Goal: Entertainment & Leisure: Consume media (video, audio)

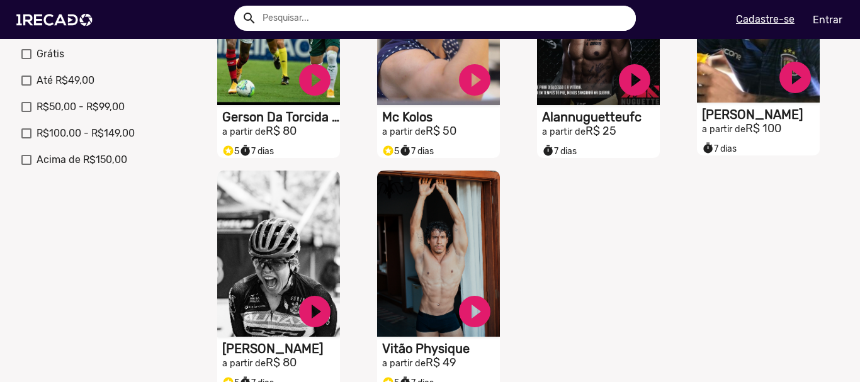
scroll to position [315, 0]
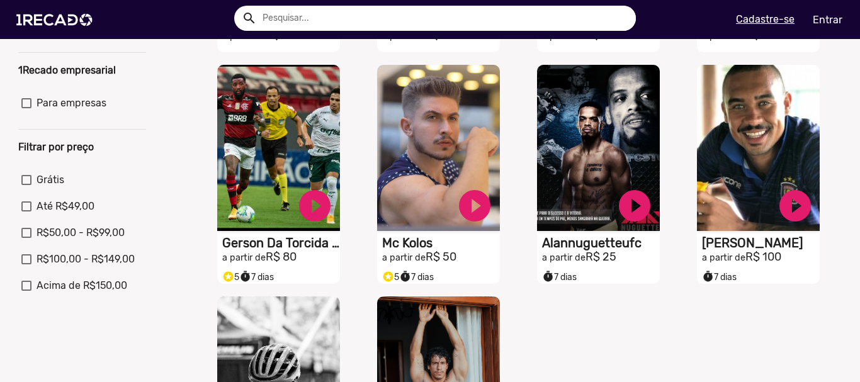
click at [305, 8] on input "text" at bounding box center [444, 18] width 383 height 25
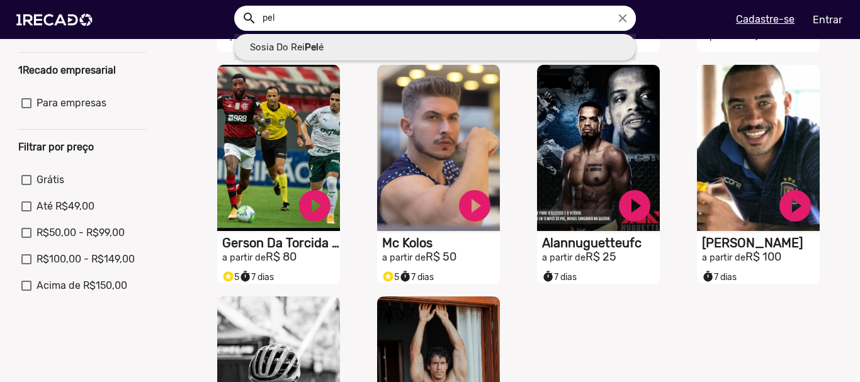
click at [376, 51] on link "Sosia Do Rei Pel é" at bounding box center [435, 47] width 402 height 27
type input "Sosia Do Rei Pelé"
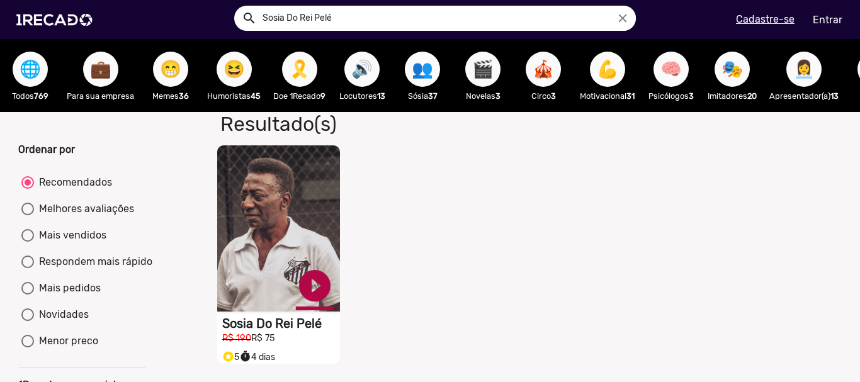
click at [308, 300] on link "play_circle_filled" at bounding box center [315, 286] width 38 height 38
click at [255, 254] on video "S1RECADO vídeos dedicados para fãs e empresas" at bounding box center [278, 228] width 123 height 166
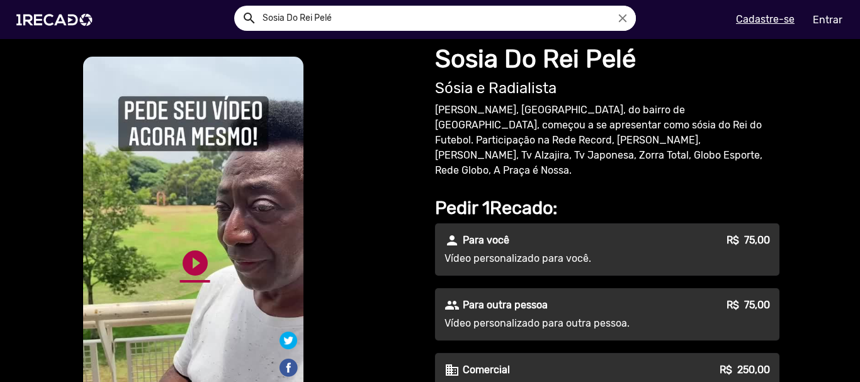
click at [196, 270] on link "play_circle_filled" at bounding box center [195, 263] width 30 height 30
